Goal: Check status: Check status

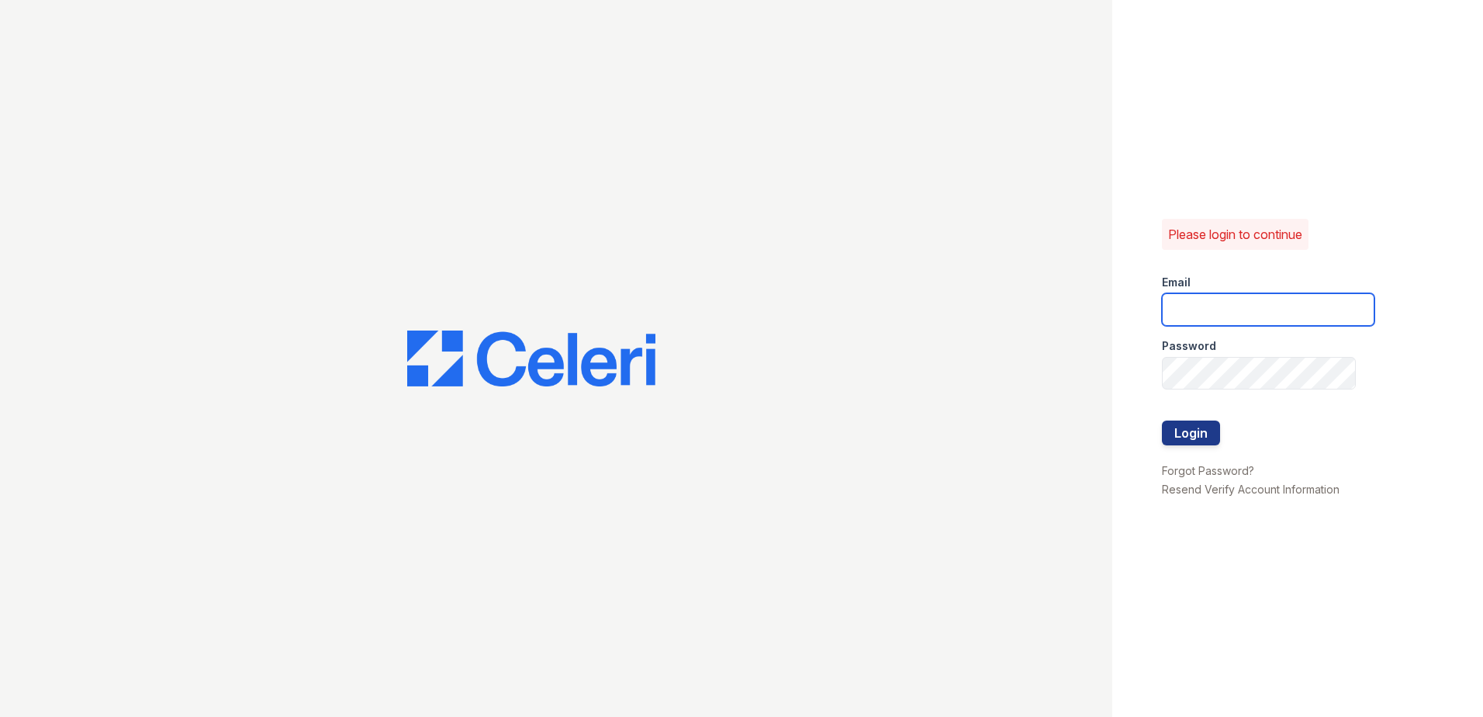
type input "vdardon@trinity-pm.com"
click at [825, 106] on div at bounding box center [556, 358] width 1113 height 717
type input "vdardon@trinity-pm.com"
click at [1178, 433] on button "Login" at bounding box center [1191, 433] width 58 height 25
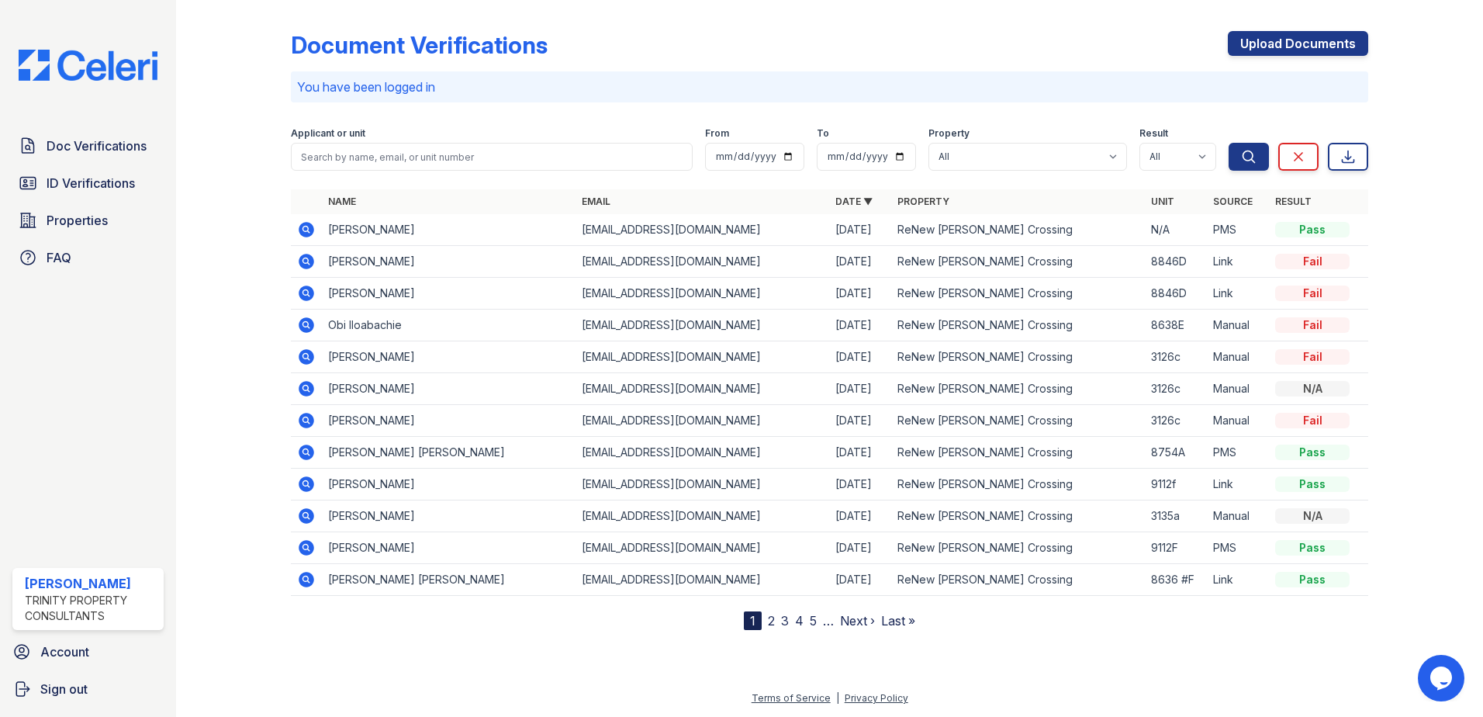
click at [311, 232] on icon at bounding box center [307, 230] width 16 height 16
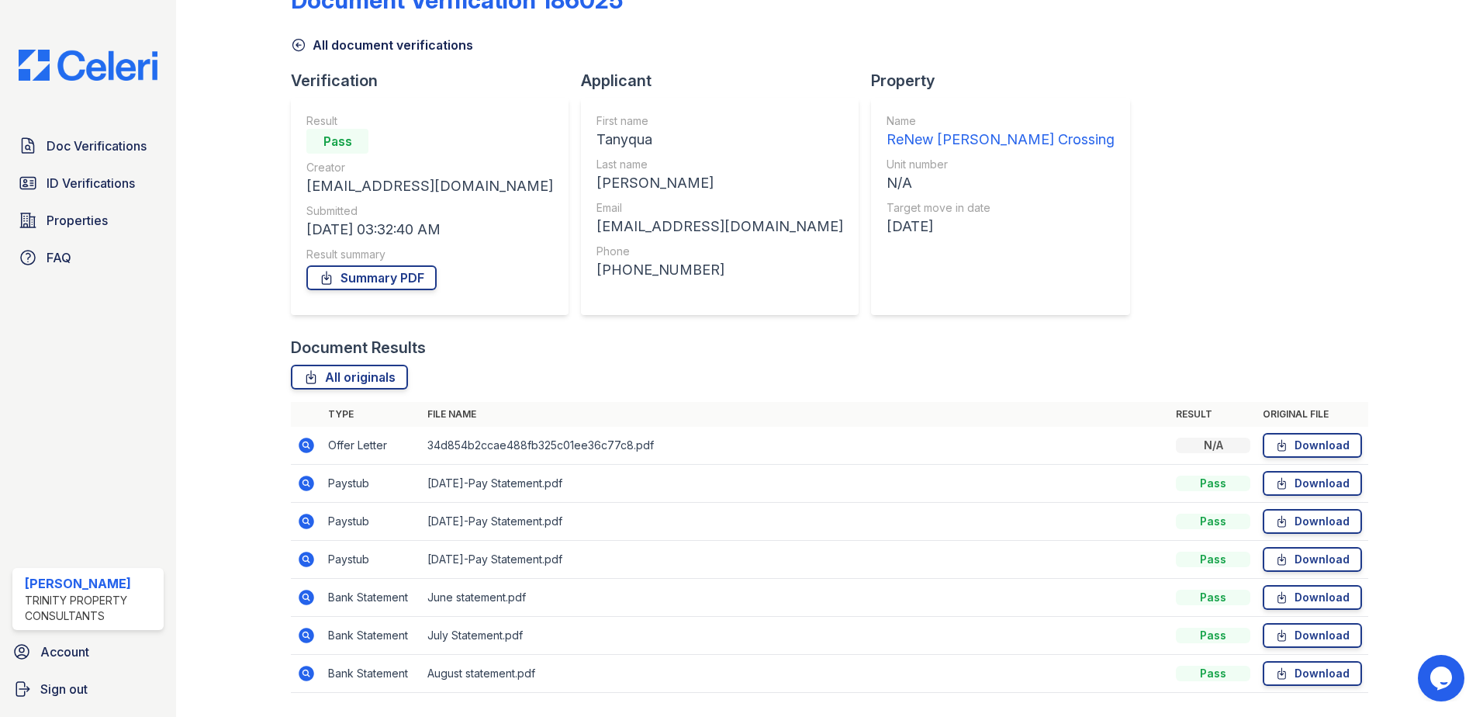
scroll to position [89, 0]
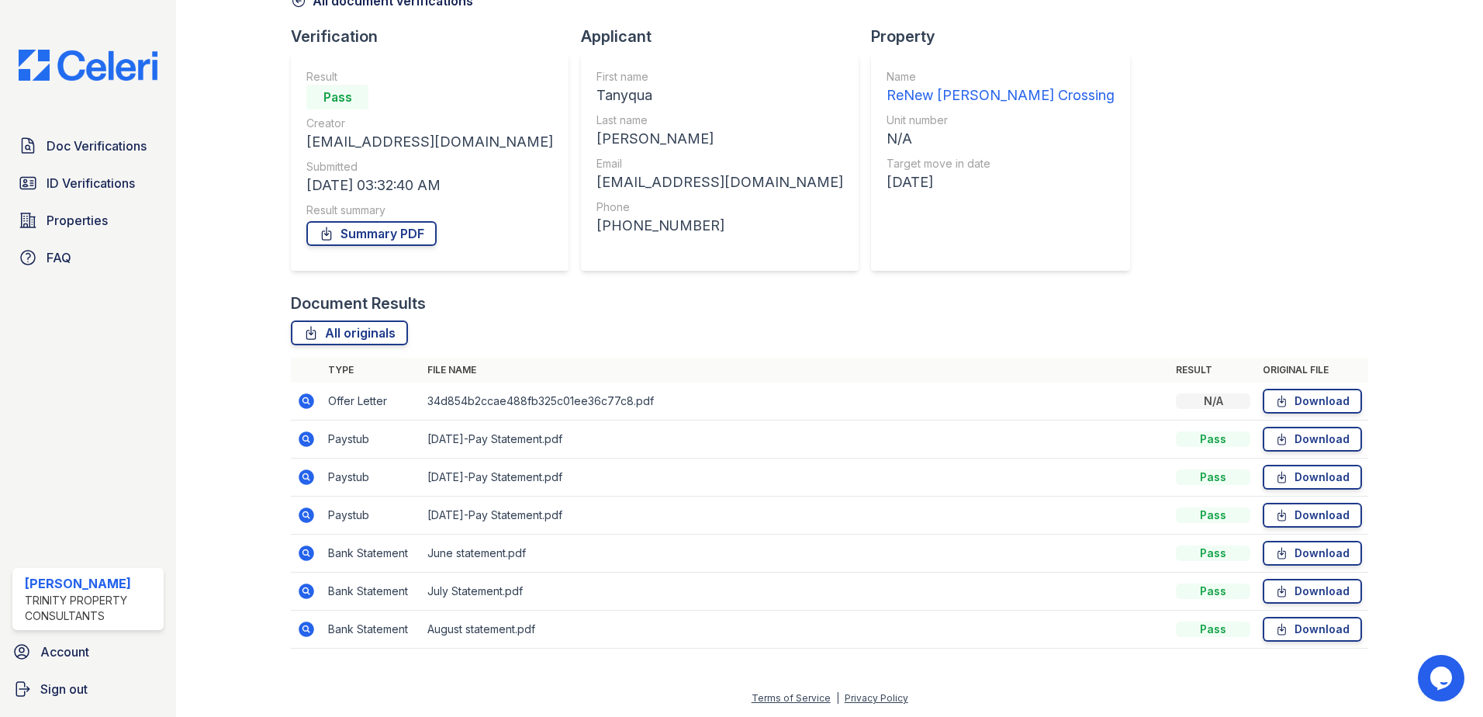
click at [306, 441] on icon at bounding box center [307, 439] width 16 height 16
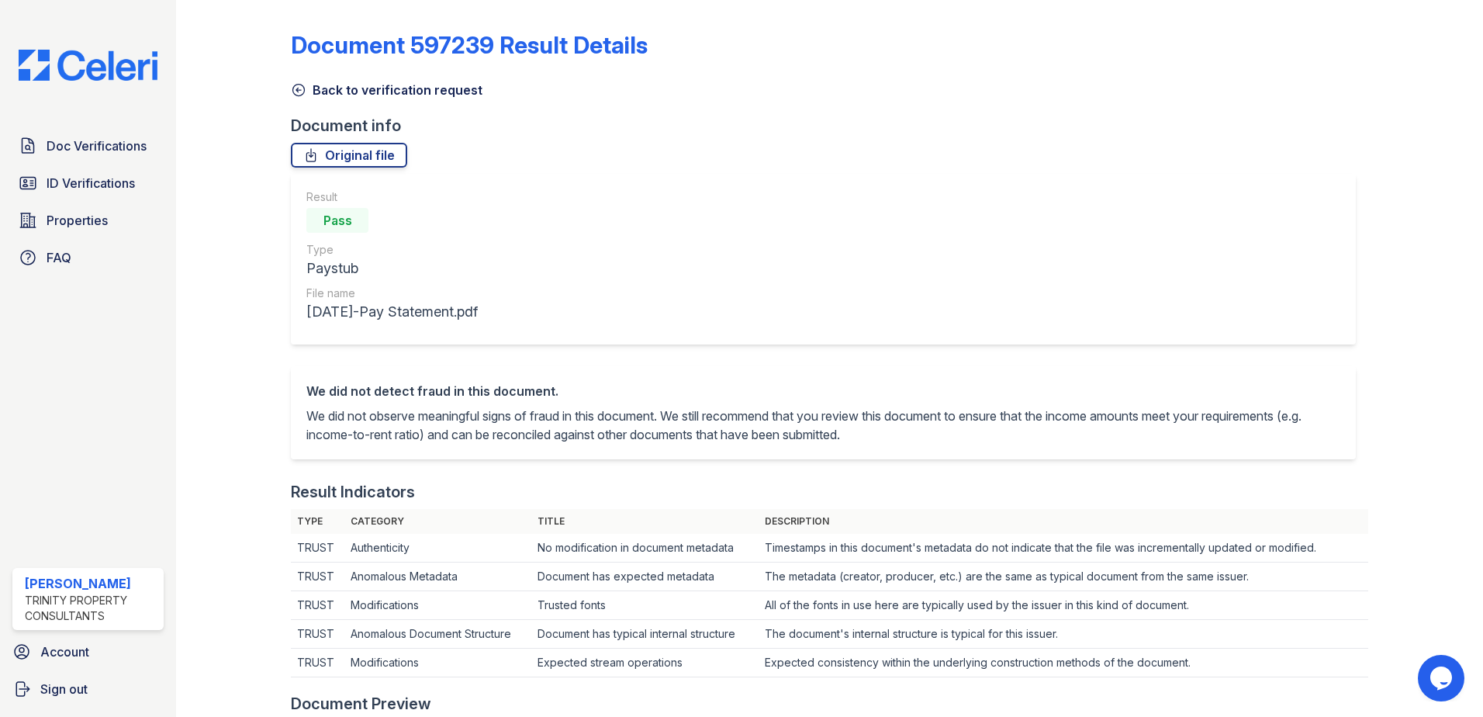
click at [293, 88] on icon at bounding box center [299, 91] width 12 height 12
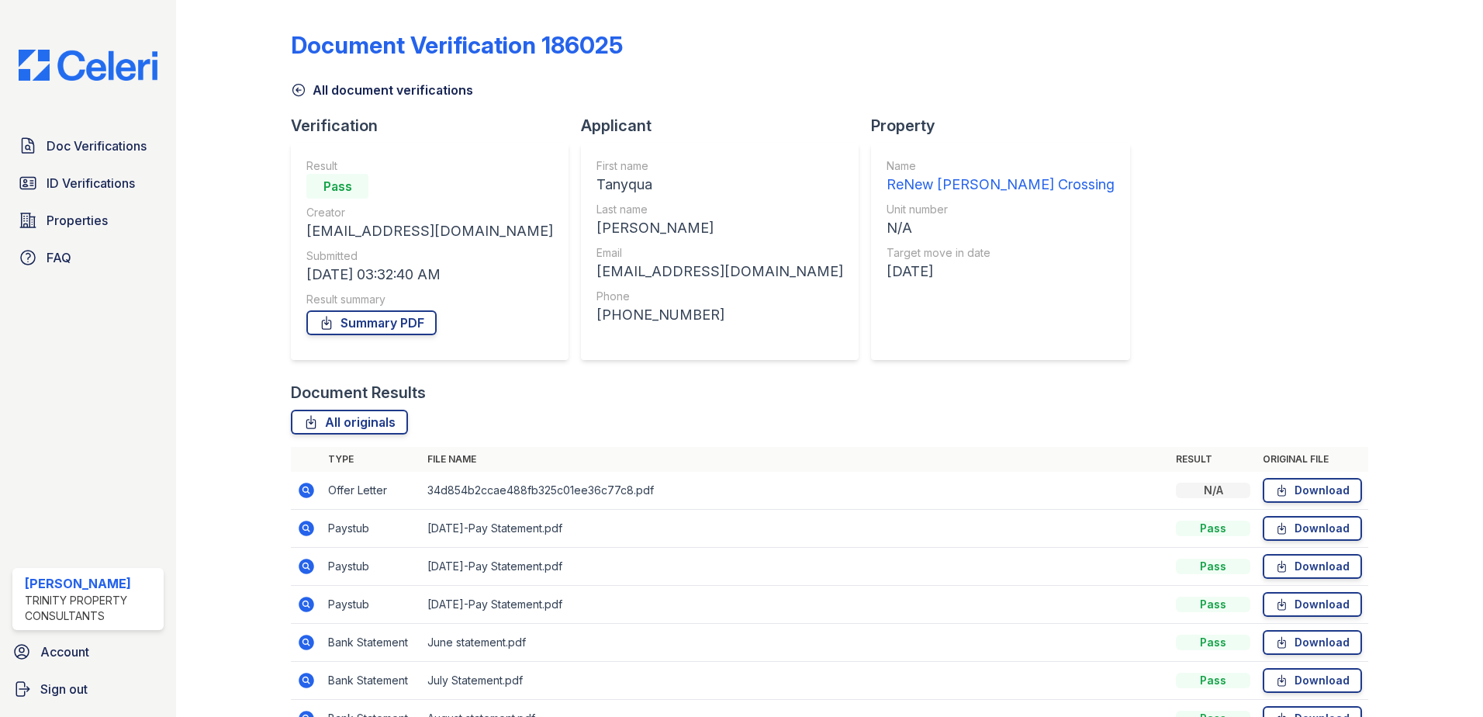
click at [304, 569] on icon at bounding box center [307, 567] width 16 height 16
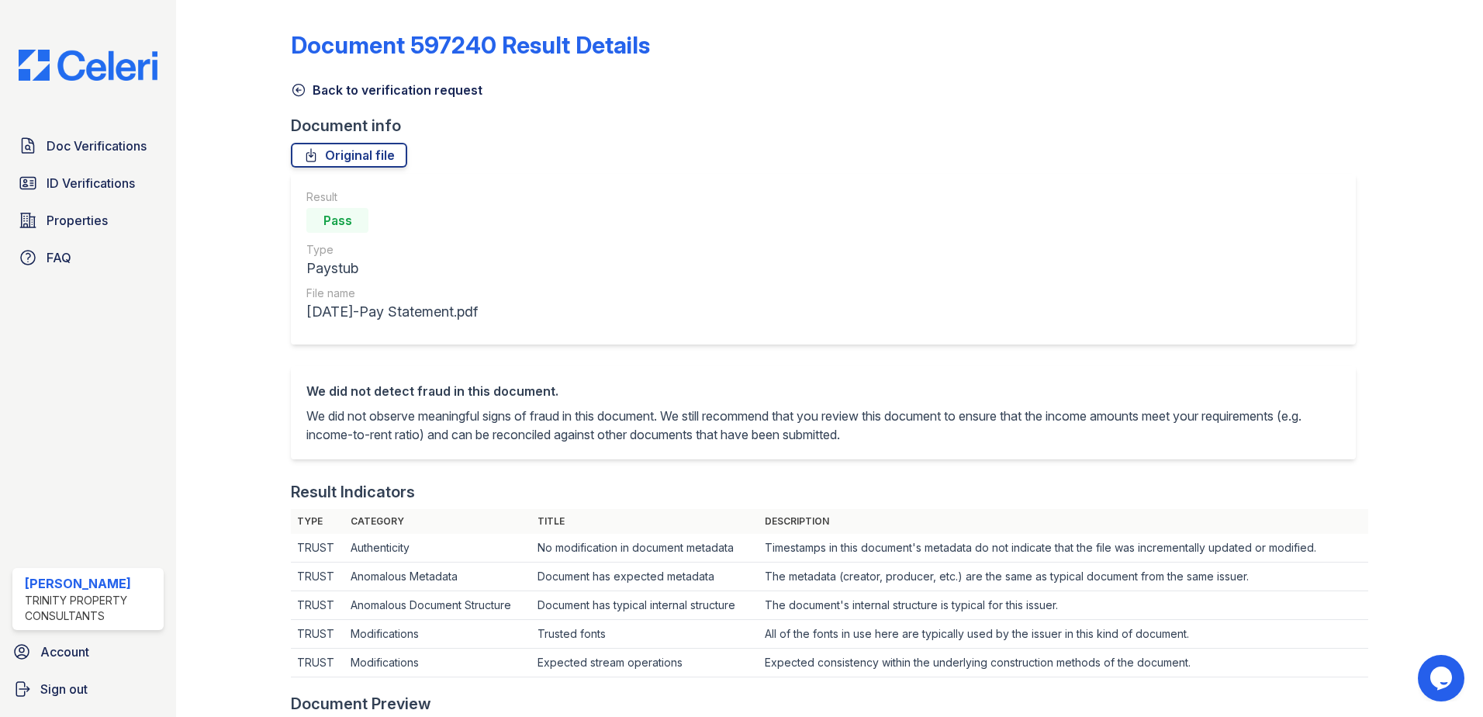
click at [304, 91] on icon at bounding box center [299, 91] width 12 height 12
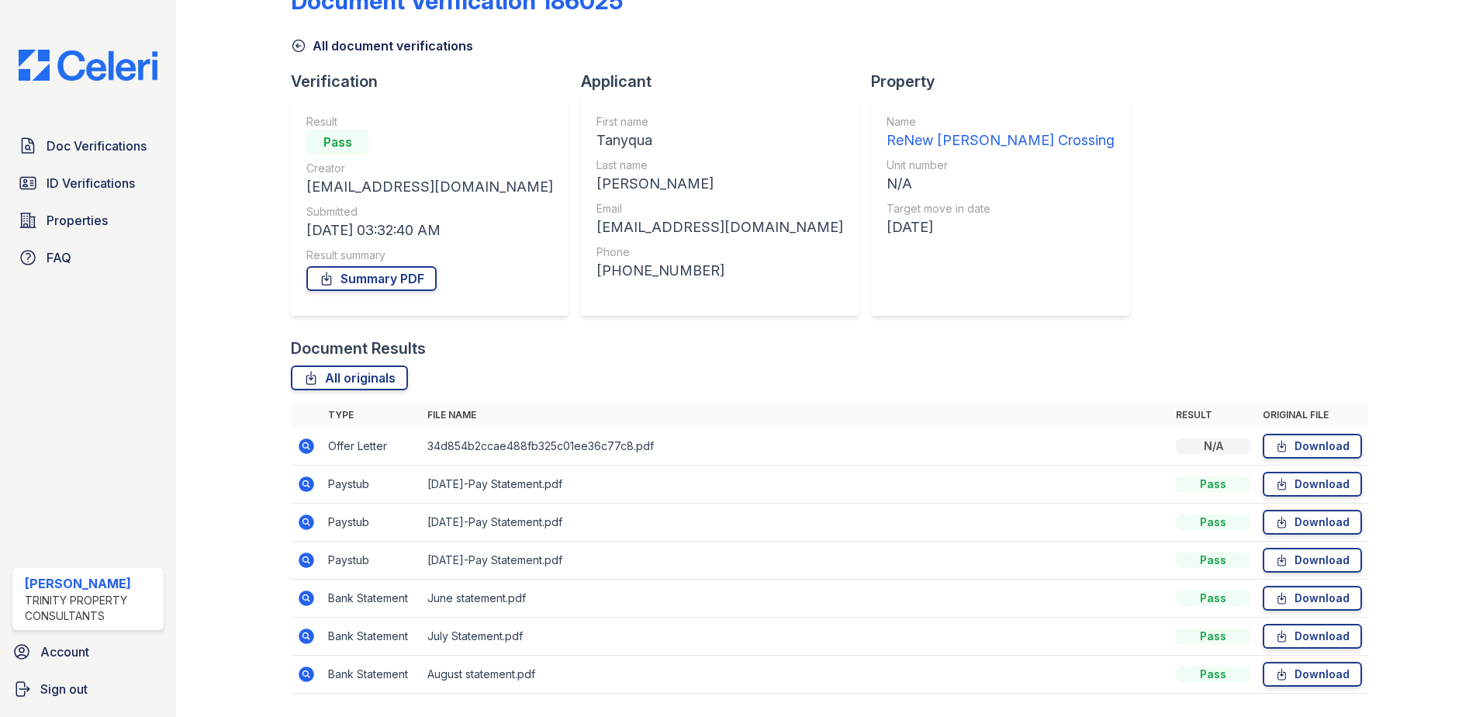
scroll to position [89, 0]
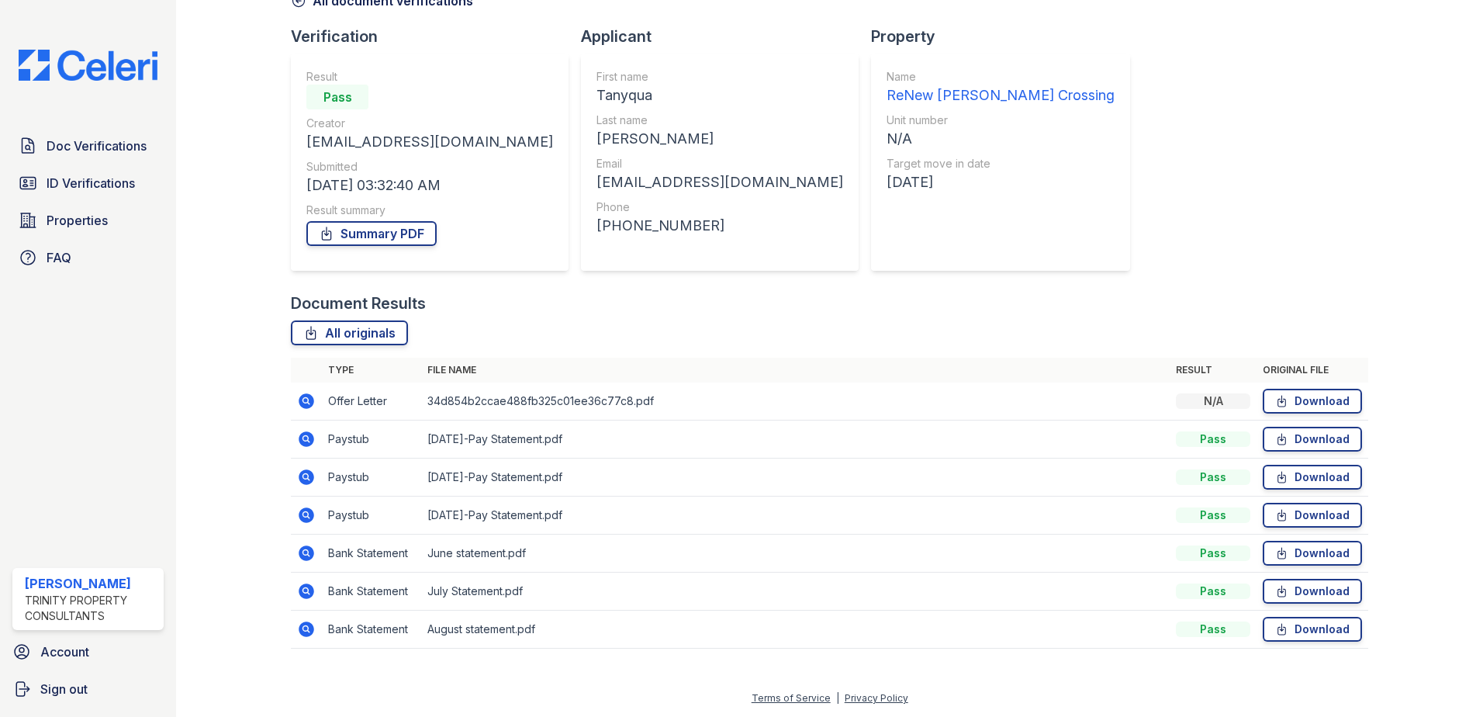
click at [305, 513] on icon at bounding box center [305, 514] width 4 height 4
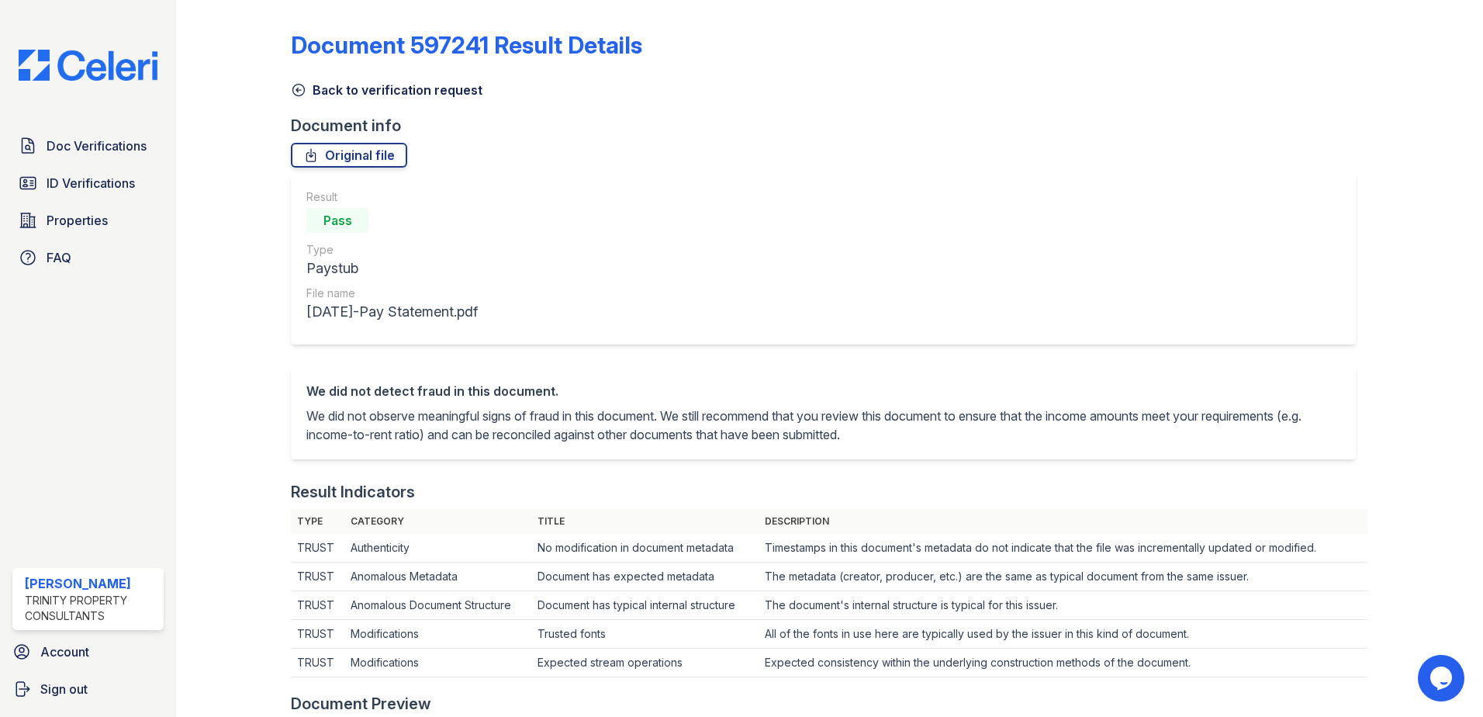
click at [301, 92] on icon at bounding box center [299, 90] width 16 height 16
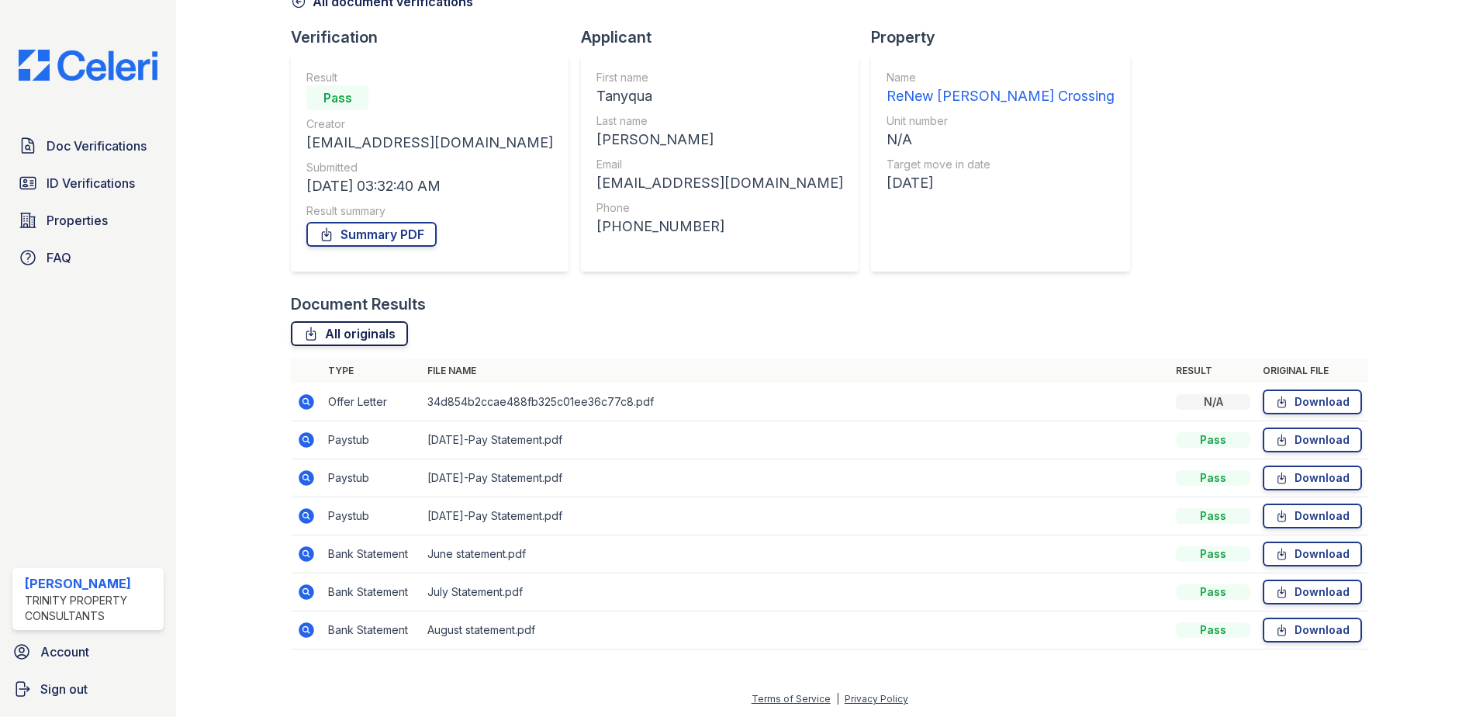
scroll to position [89, 0]
click at [354, 233] on link "Summary PDF" at bounding box center [371, 233] width 130 height 25
click at [1071, 145] on div "Document Verification 186025 All document verifications Verification Result Pas…" at bounding box center [830, 290] width 1078 height 747
click at [85, 189] on span "ID Verifications" at bounding box center [91, 183] width 88 height 19
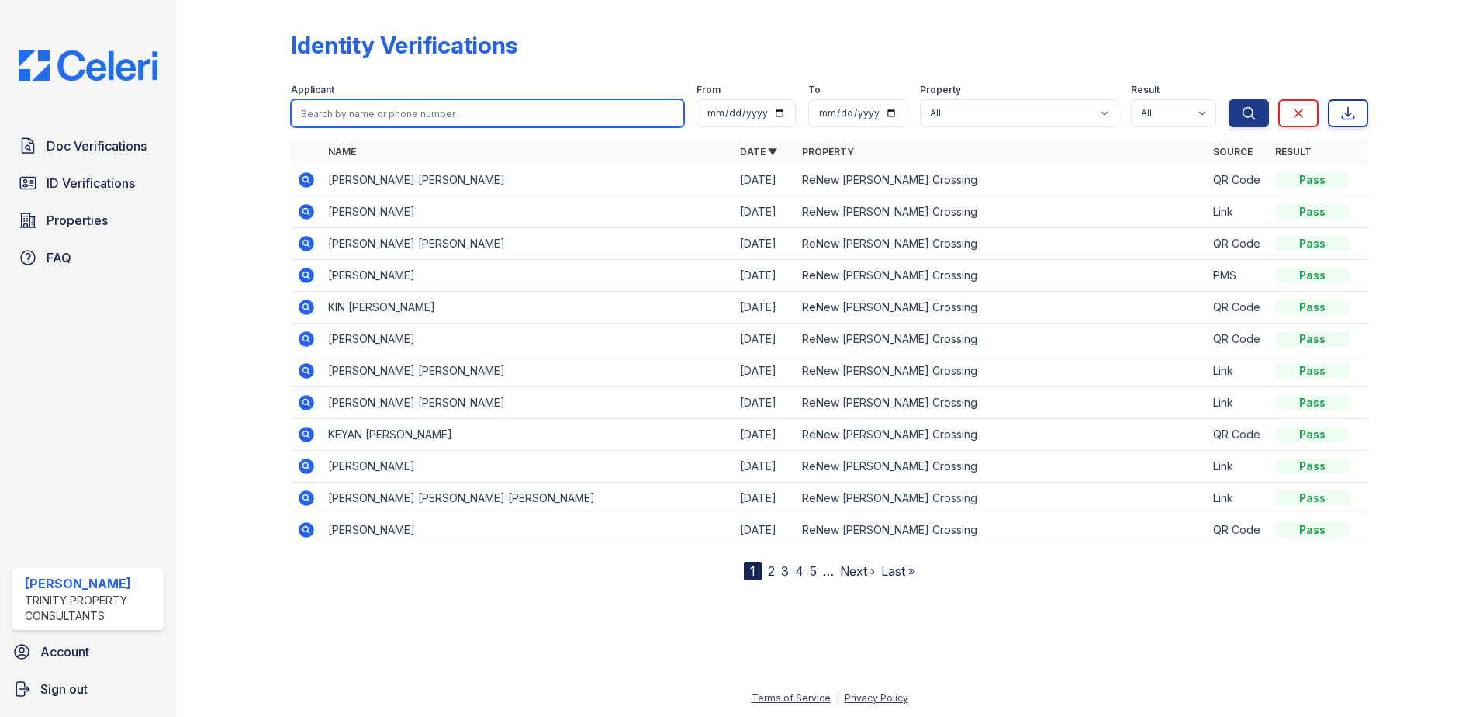
click at [415, 108] on input "search" at bounding box center [487, 113] width 393 height 28
type input "tanyqua"
click at [1229, 99] on button "Search" at bounding box center [1249, 113] width 40 height 28
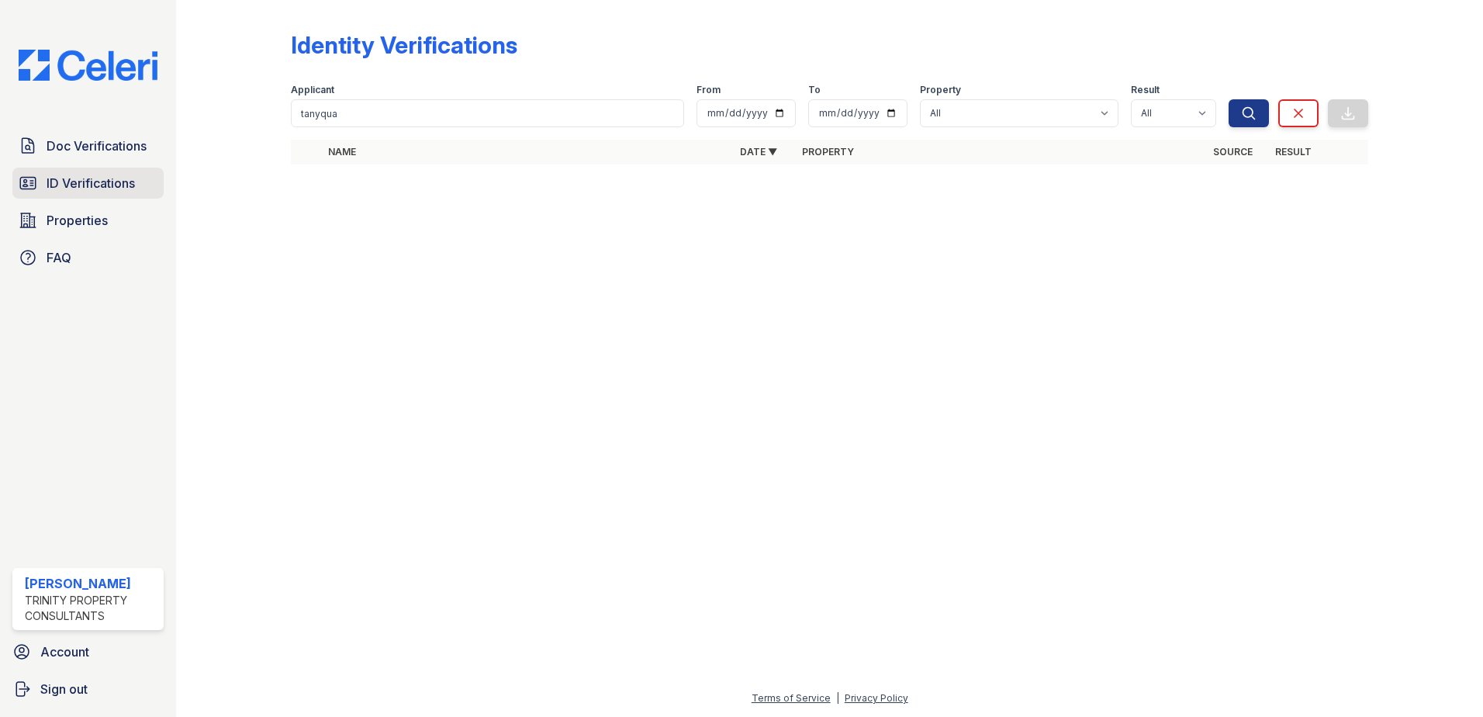
click at [72, 194] on link "ID Verifications" at bounding box center [87, 183] width 151 height 31
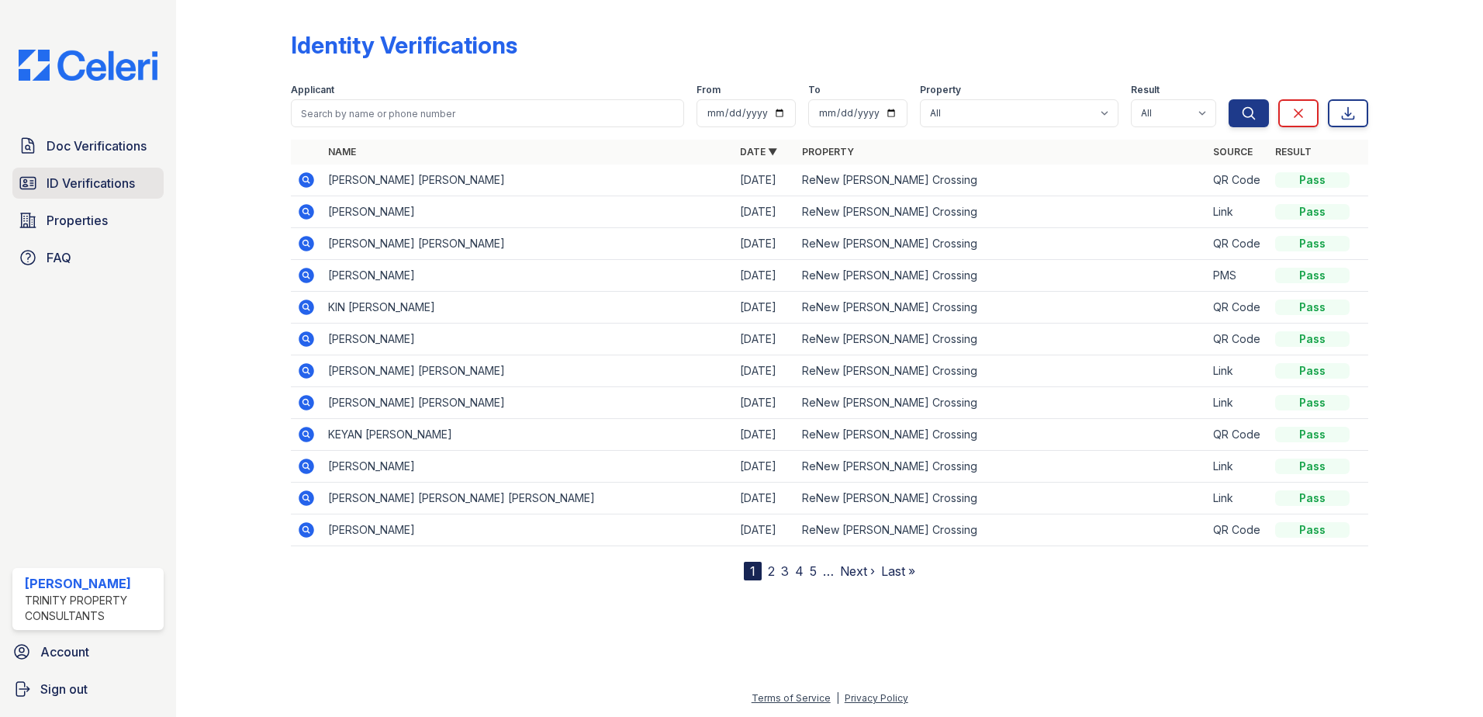
click at [116, 181] on span "ID Verifications" at bounding box center [91, 183] width 88 height 19
click at [103, 228] on span "Properties" at bounding box center [77, 220] width 61 height 19
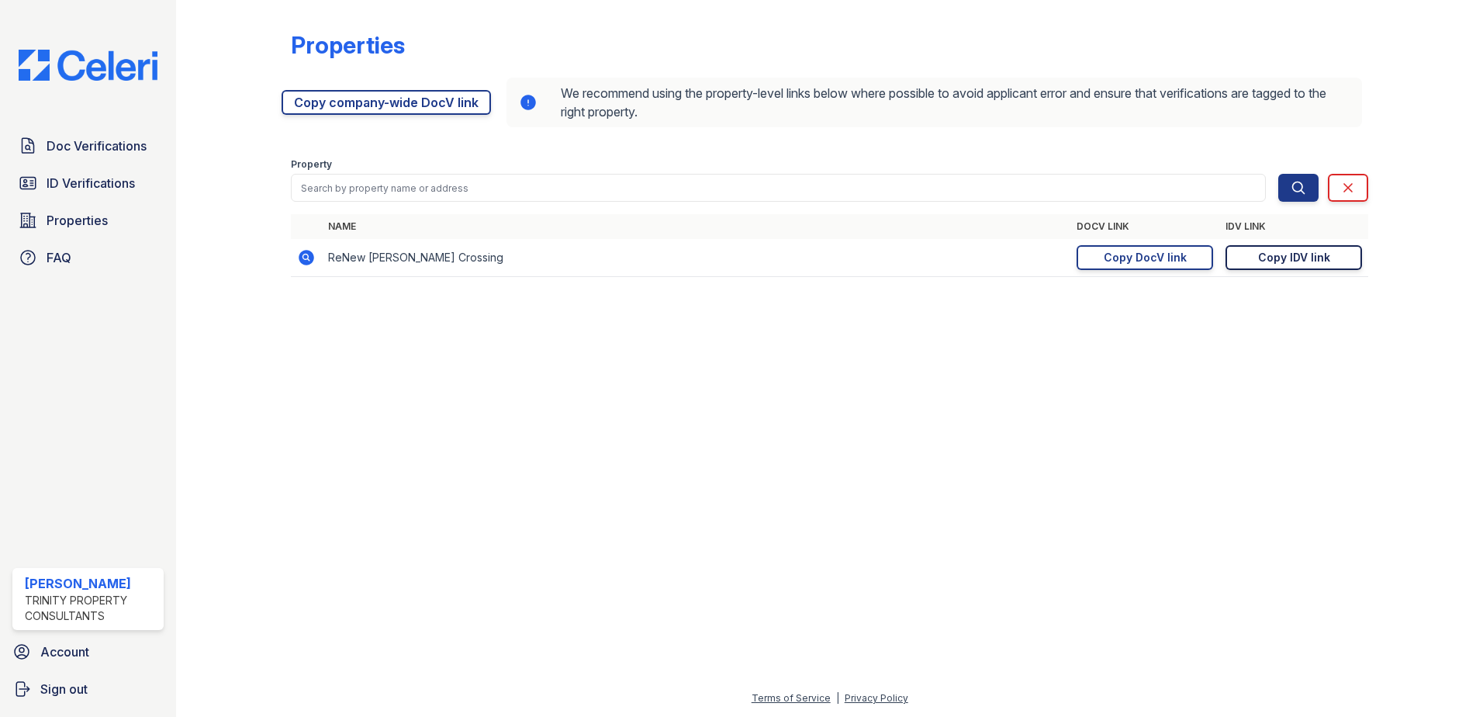
click at [1259, 252] on div "Copy IDV link" at bounding box center [1294, 258] width 72 height 16
click at [73, 221] on span "Properties" at bounding box center [77, 220] width 61 height 19
click at [148, 186] on link "ID Verifications" at bounding box center [87, 183] width 151 height 31
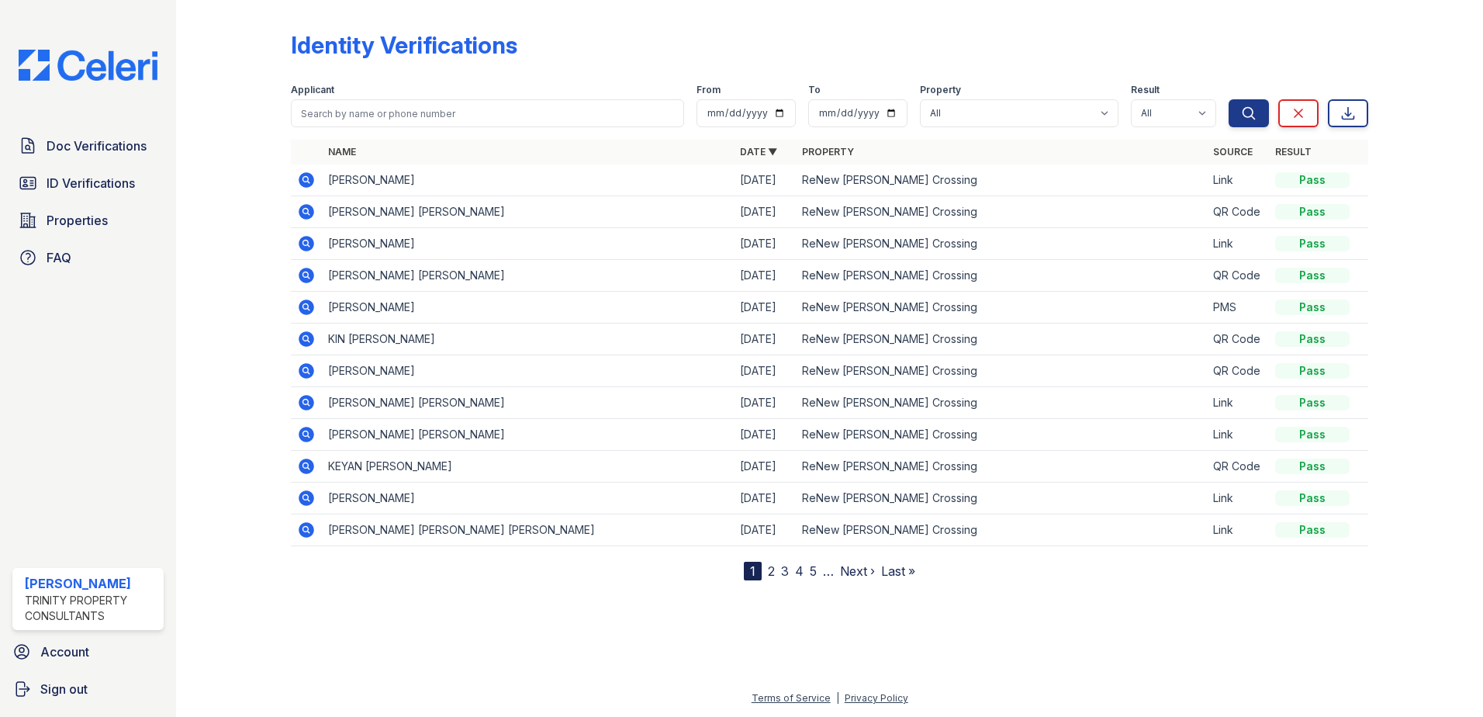
click at [306, 178] on icon at bounding box center [305, 179] width 4 height 4
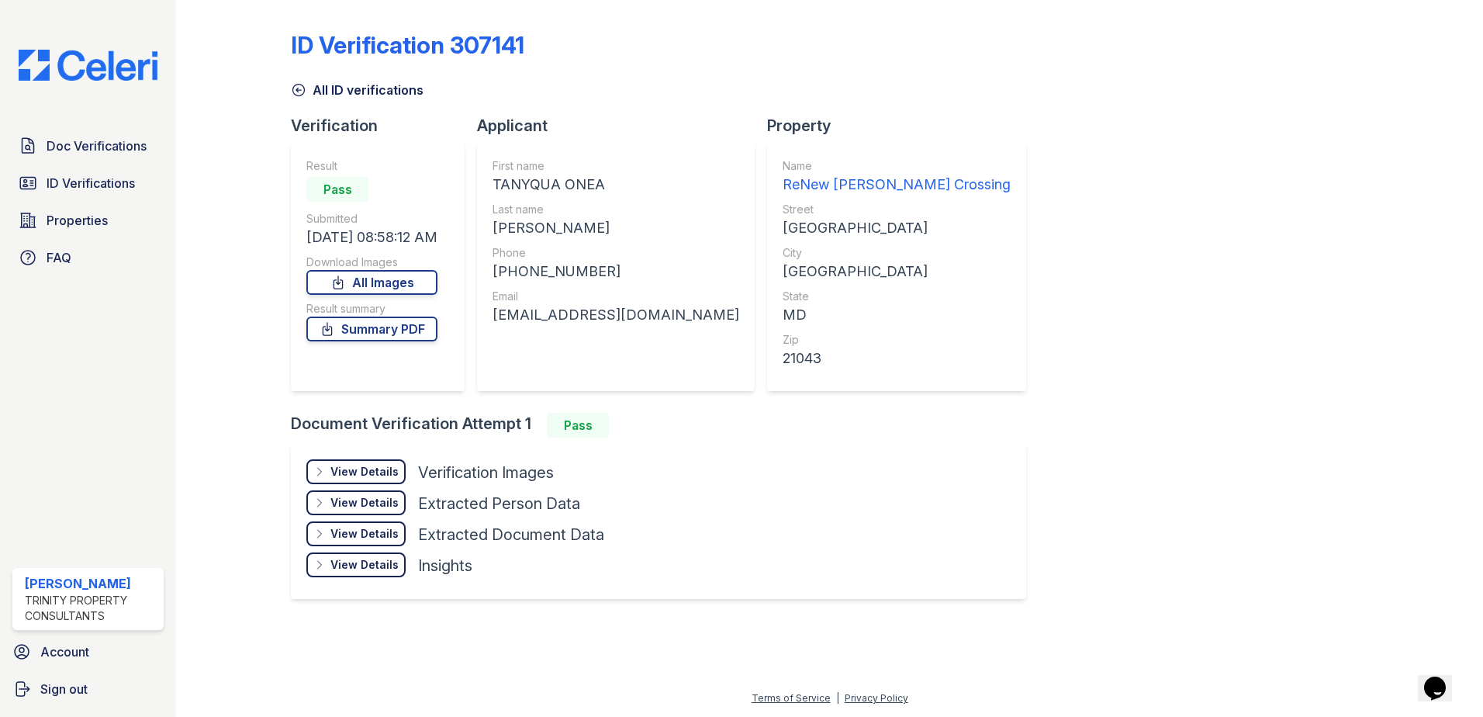
click at [365, 473] on div "View Details" at bounding box center [365, 472] width 68 height 16
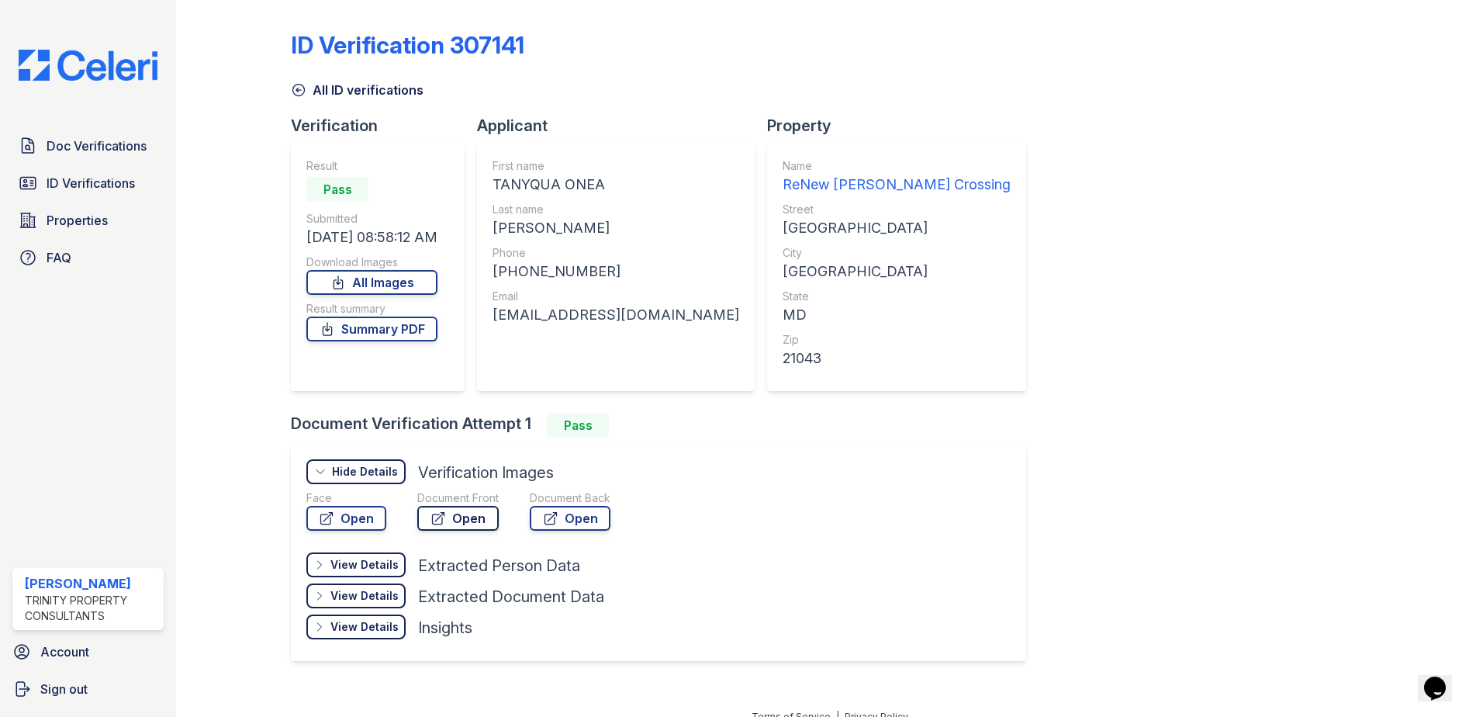
click at [458, 506] on link "Open" at bounding box center [457, 518] width 81 height 25
click at [389, 325] on link "Summary PDF" at bounding box center [371, 329] width 131 height 25
click at [286, 46] on div at bounding box center [246, 344] width 90 height 677
click at [324, 88] on link "All ID verifications" at bounding box center [357, 90] width 133 height 19
